Goal: Information Seeking & Learning: Learn about a topic

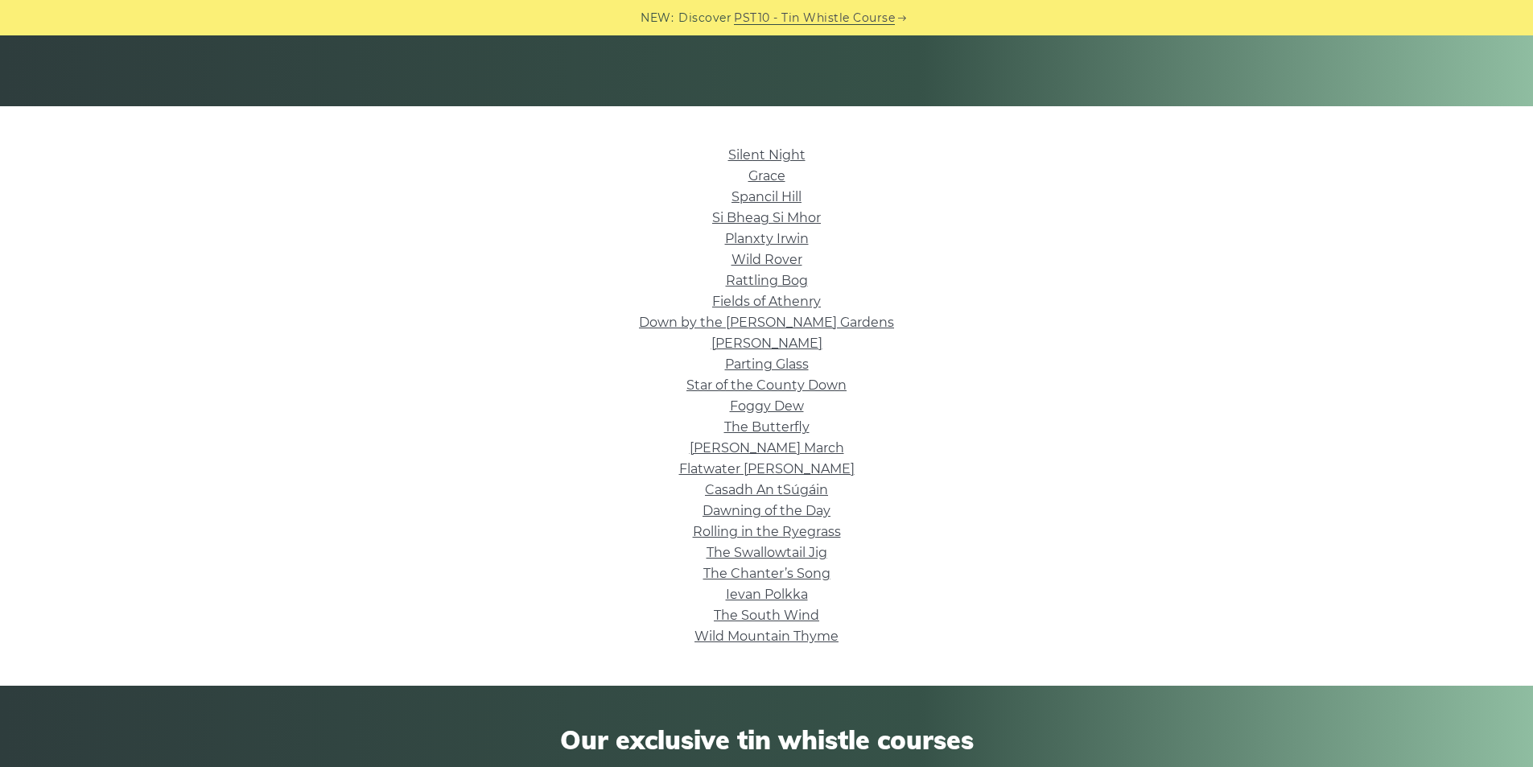
scroll to position [322, 0]
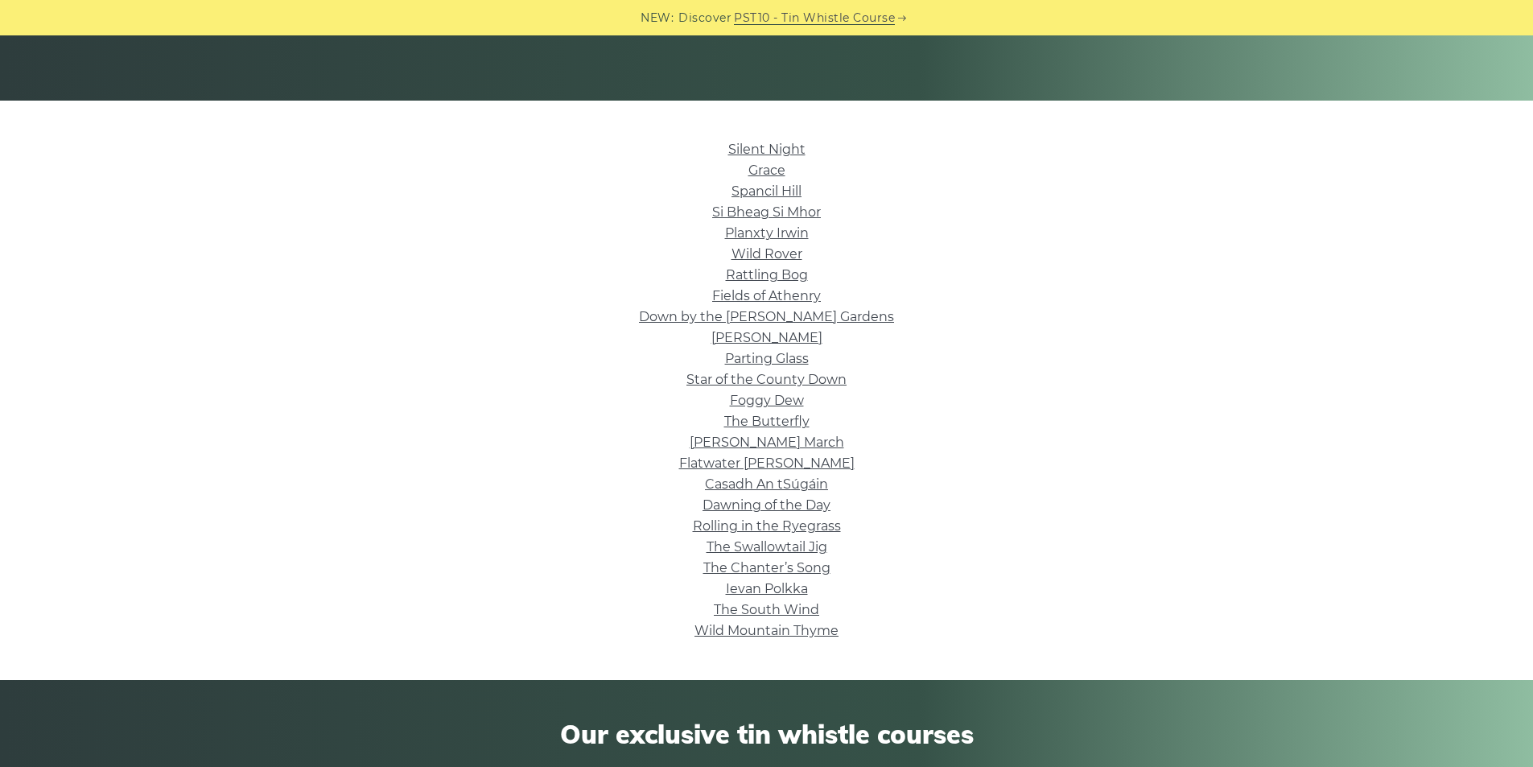
click at [781, 492] on li "Casadh An tSúgáin" at bounding box center [766, 484] width 907 height 21
click at [782, 495] on li "Dawning of the Day" at bounding box center [766, 505] width 907 height 21
click at [782, 500] on link "Dawning of the Day" at bounding box center [766, 504] width 128 height 15
click at [778, 210] on link "Si­ Bheag Si­ Mhor" at bounding box center [766, 211] width 109 height 15
click at [793, 301] on link "Fields of Athenry" at bounding box center [766, 295] width 109 height 15
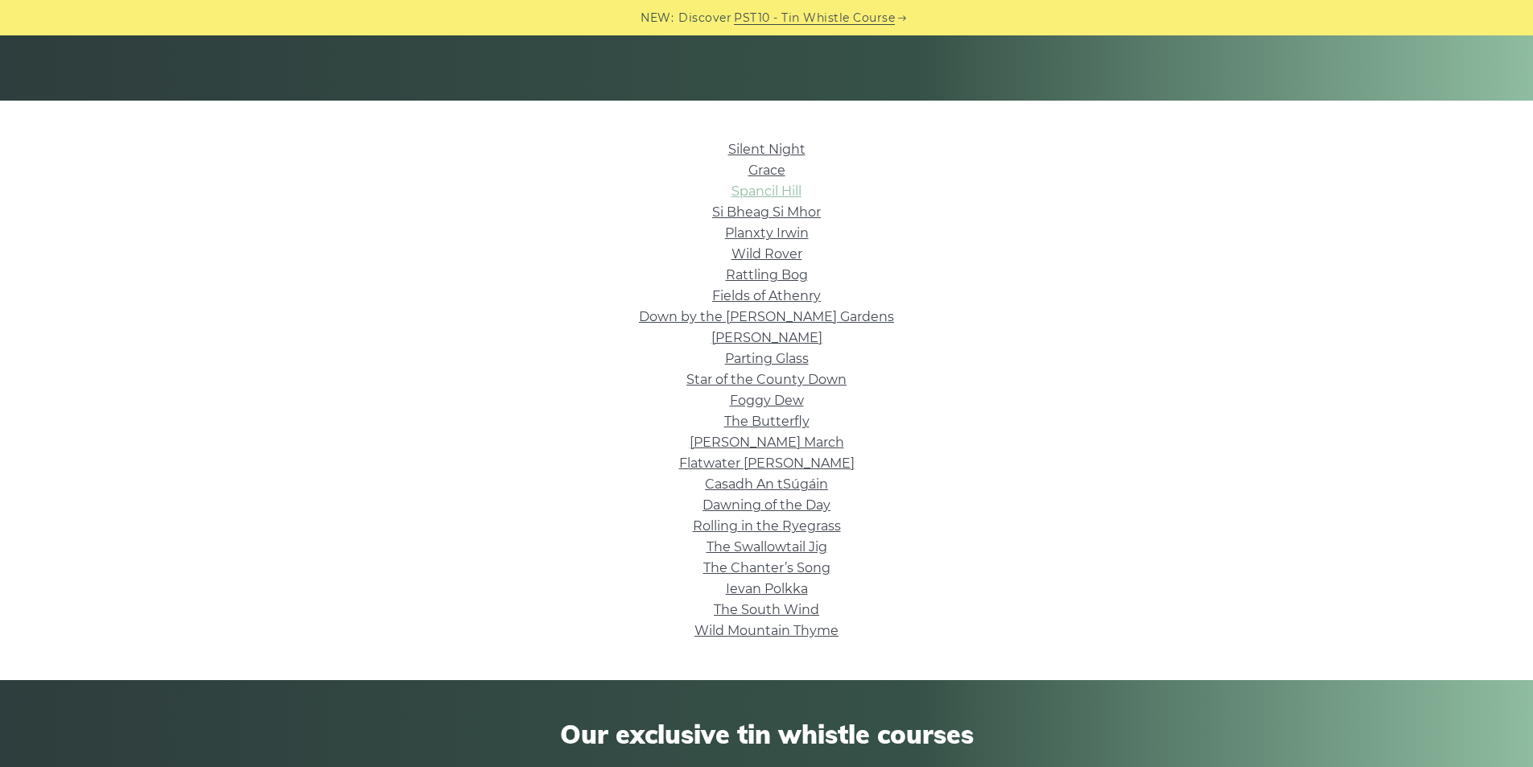
click at [777, 193] on link "Spancil Hill" at bounding box center [766, 190] width 70 height 15
click at [779, 267] on link "Rattling Bog" at bounding box center [767, 274] width 82 height 15
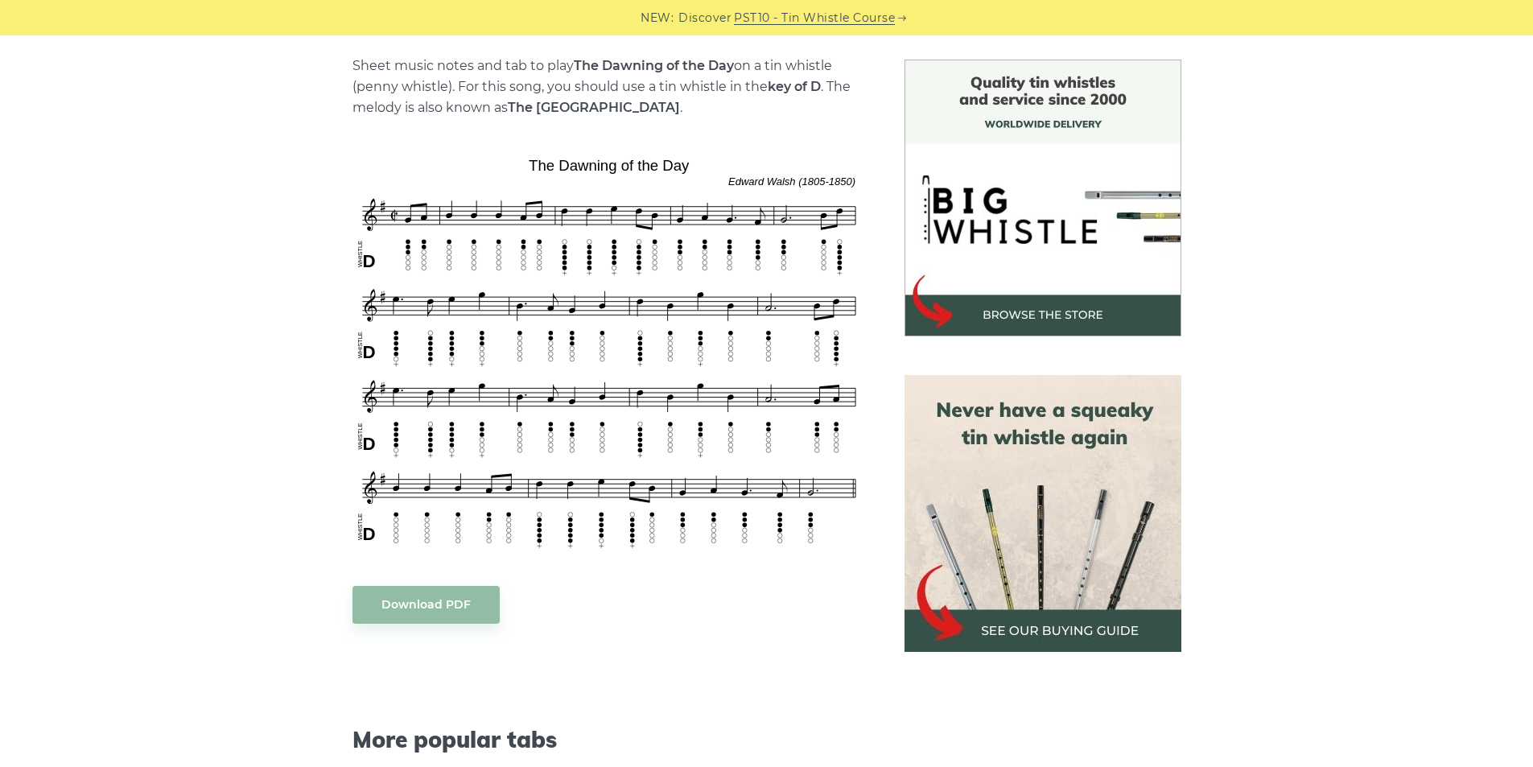
scroll to position [402, 0]
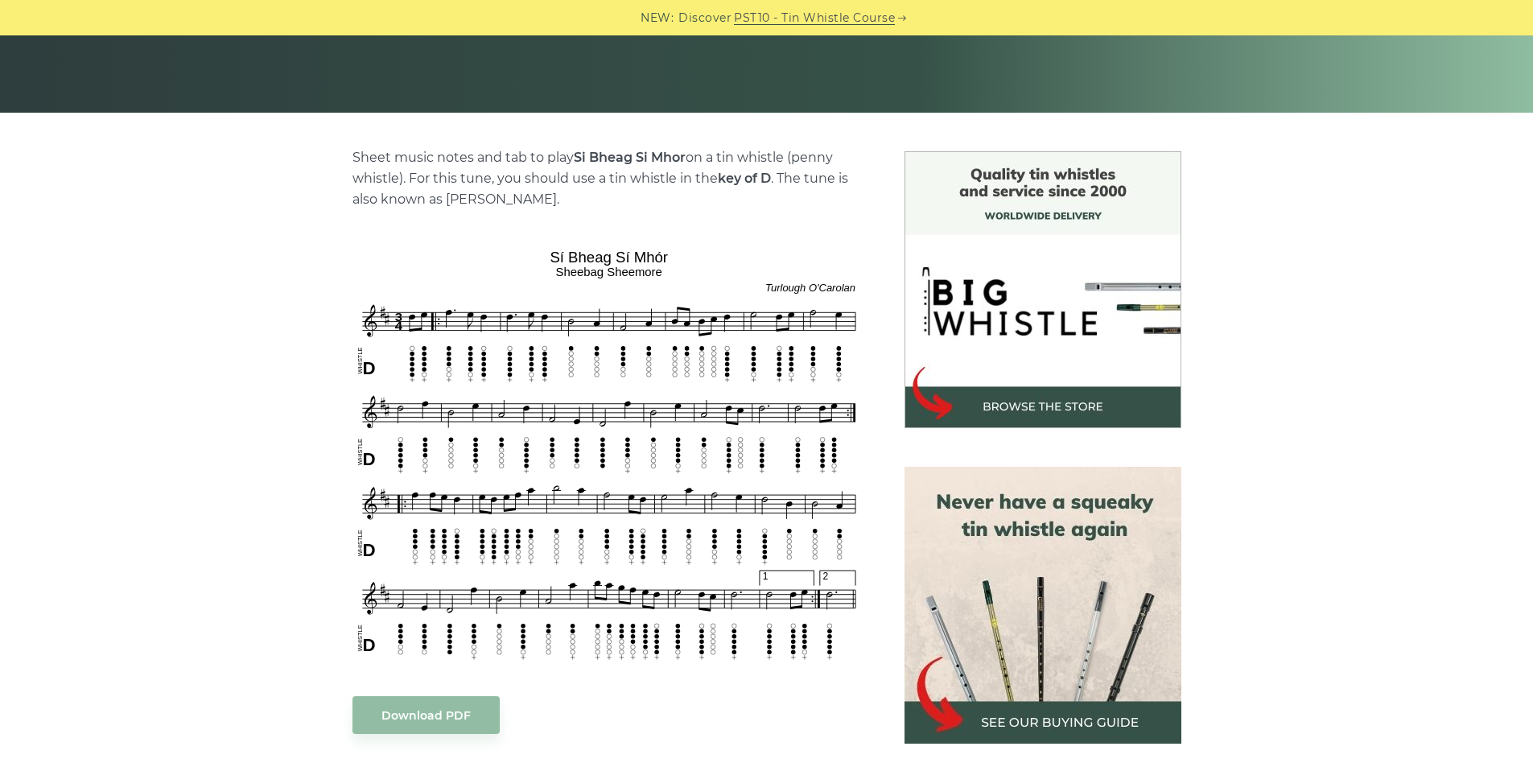
scroll to position [322, 0]
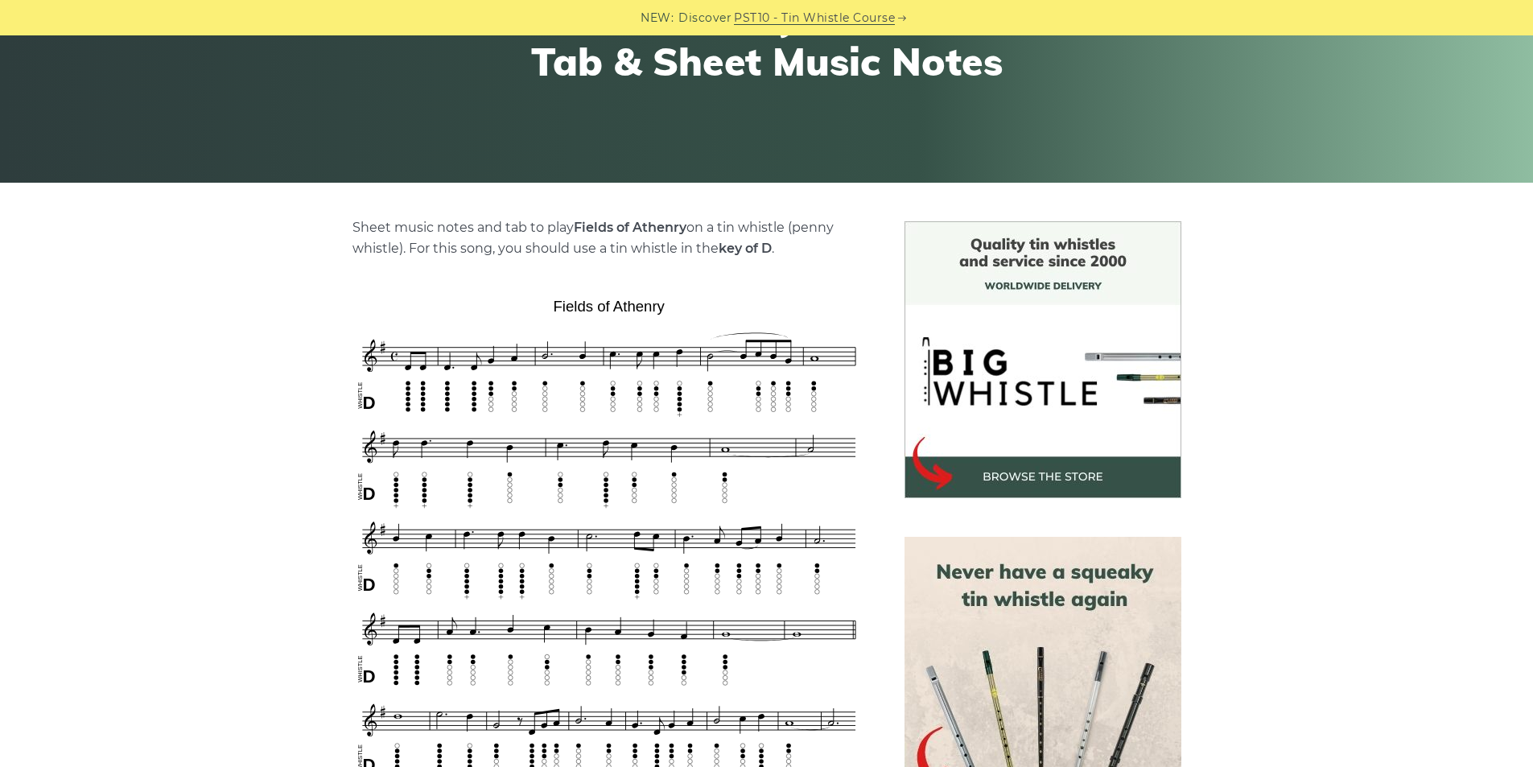
scroll to position [241, 0]
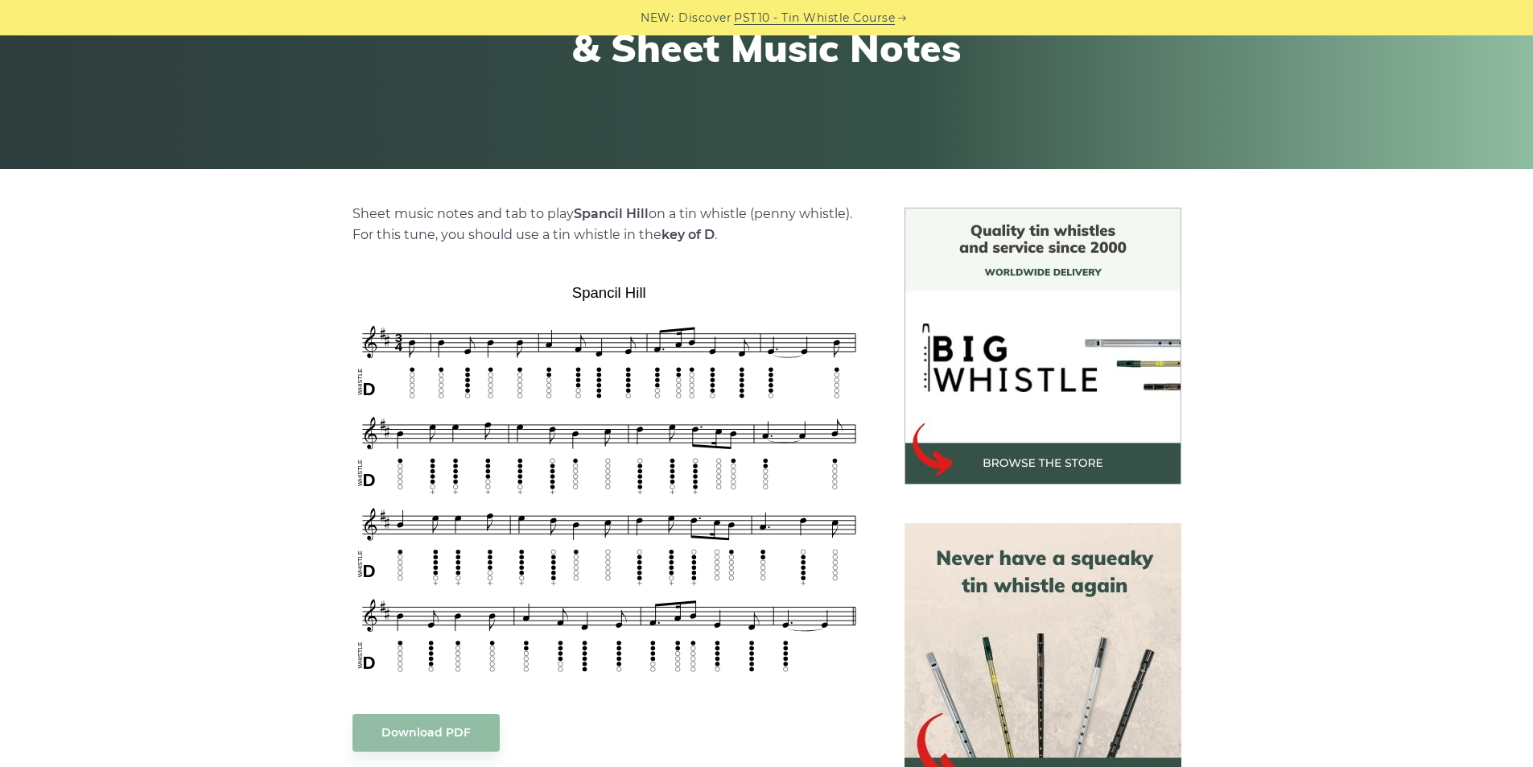
scroll to position [322, 0]
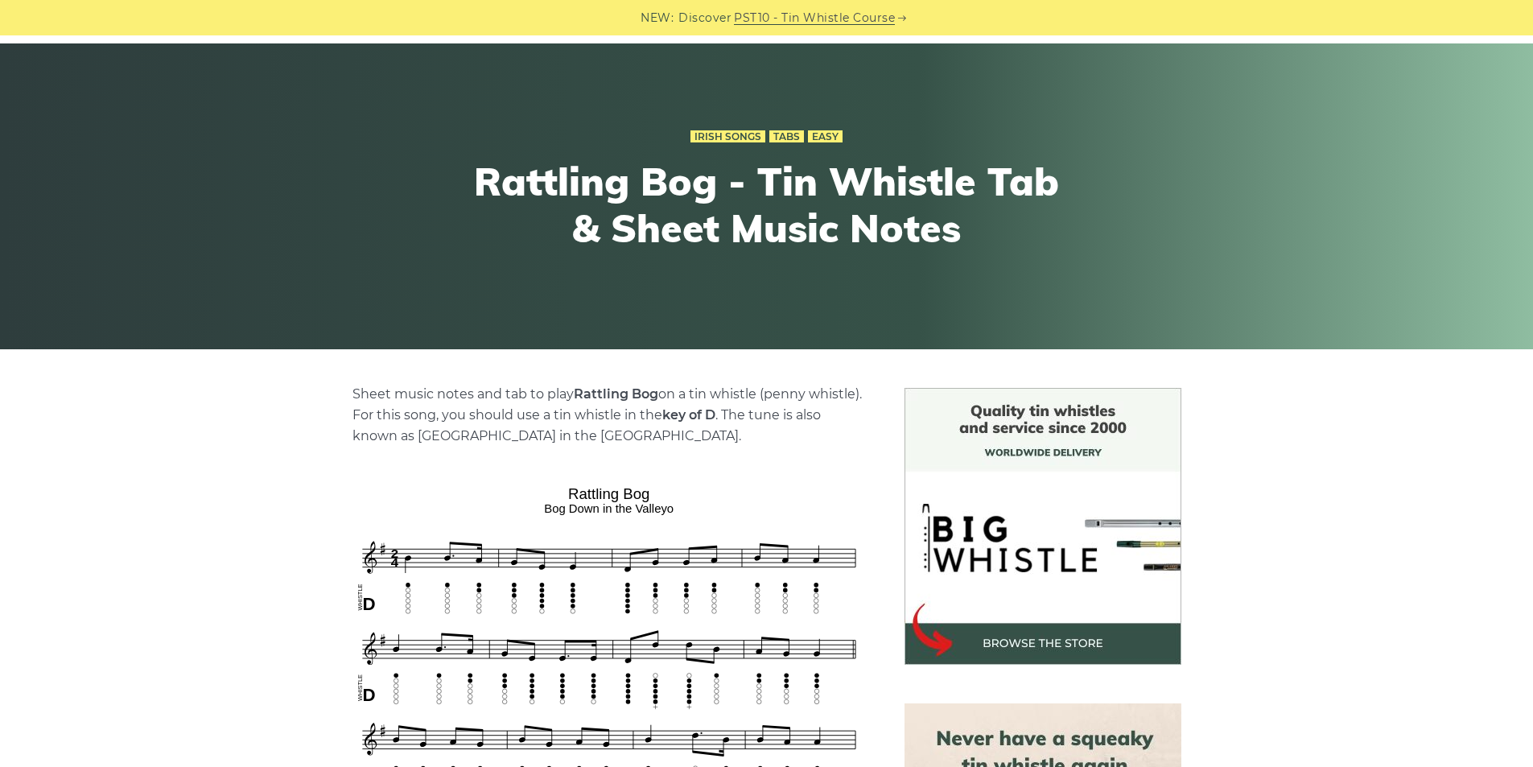
scroll to position [483, 0]
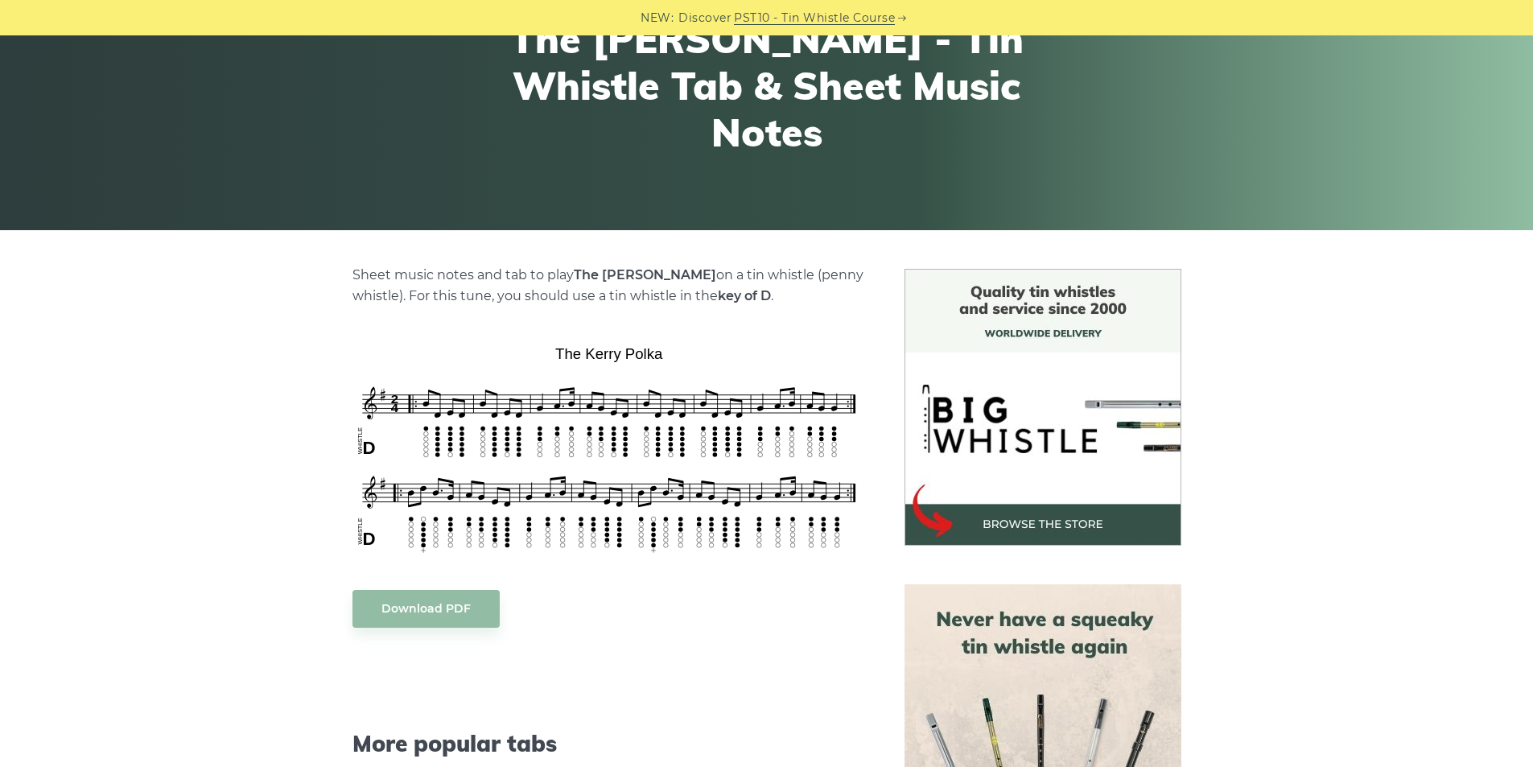
scroll to position [322, 0]
